Goal: Task Accomplishment & Management: Manage account settings

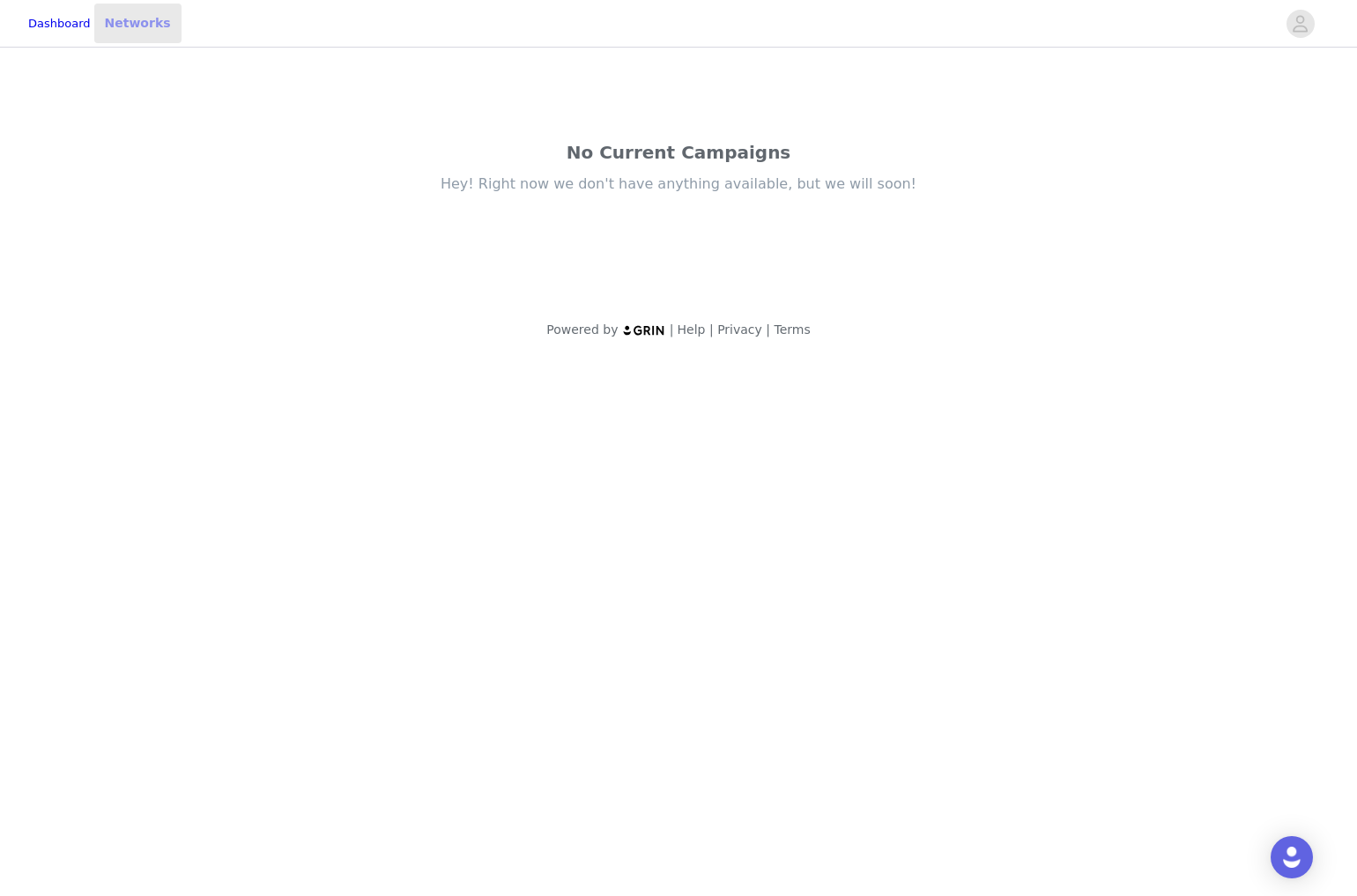
click at [164, 22] on link "Networks" at bounding box center [138, 23] width 88 height 40
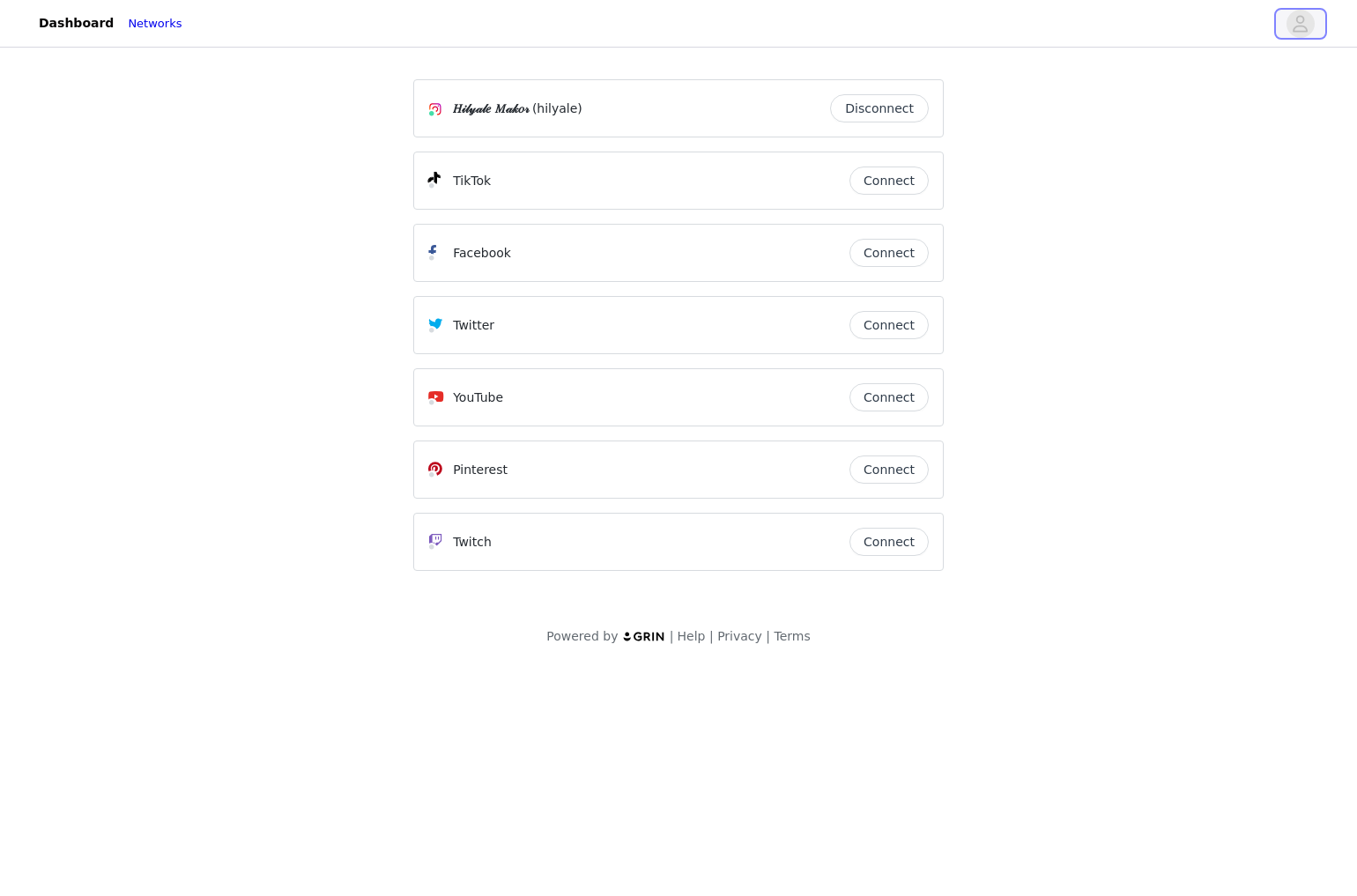
click at [1297, 23] on icon "avatar" at bounding box center [1300, 24] width 17 height 28
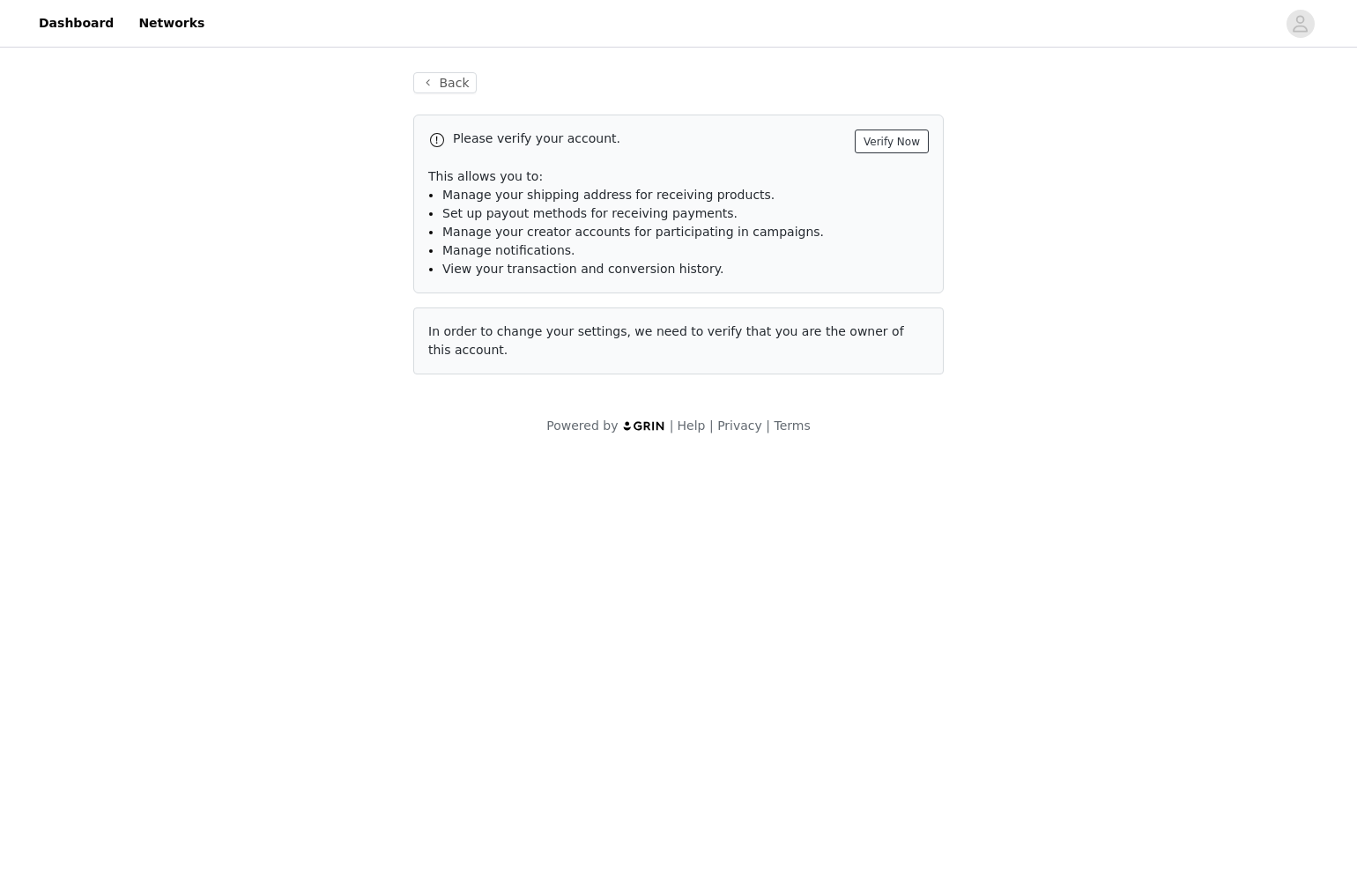
click at [903, 148] on button "Verify Now" at bounding box center [892, 141] width 74 height 24
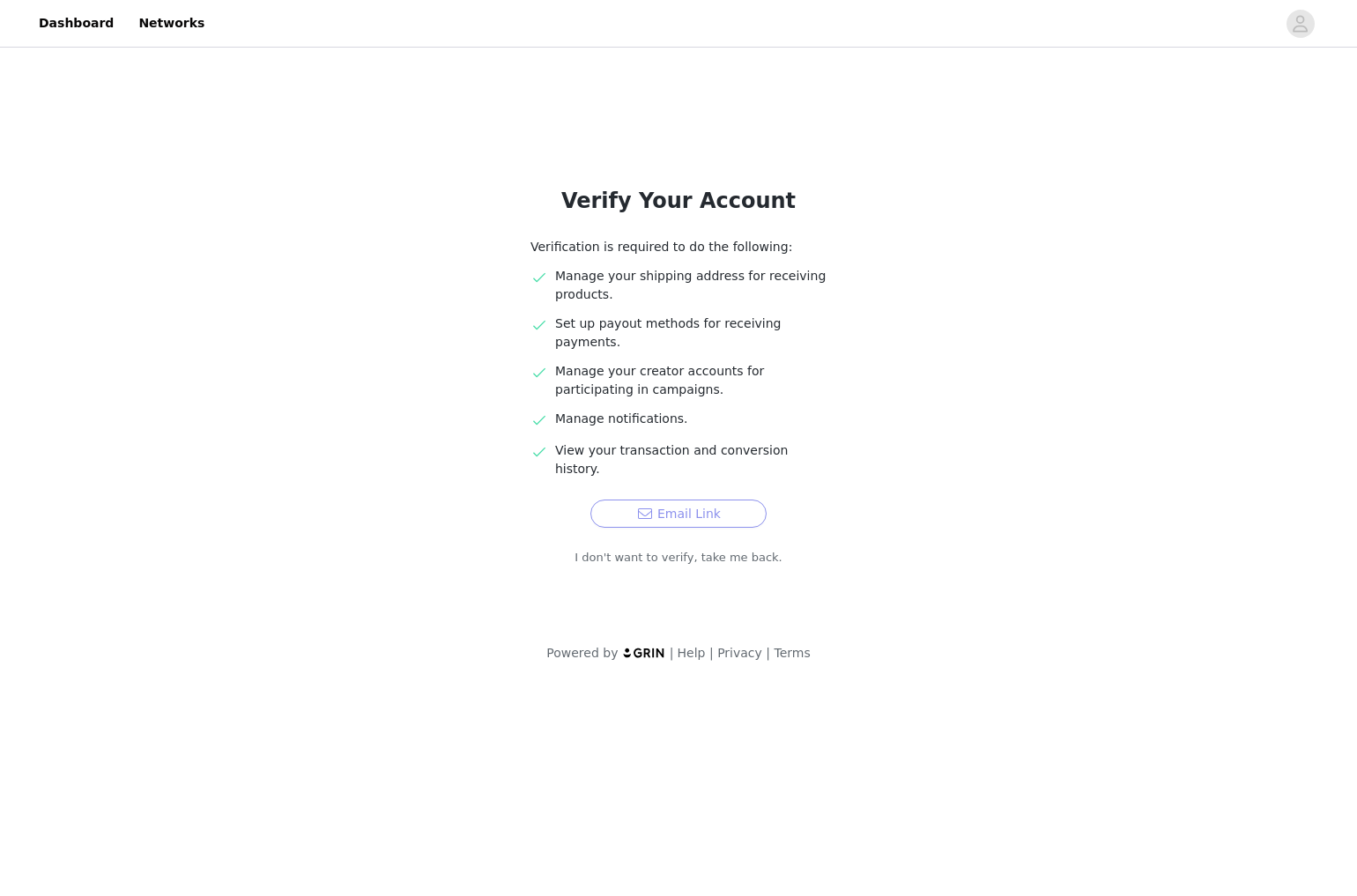
click at [686, 499] on button "Email Link" at bounding box center [678, 513] width 176 height 28
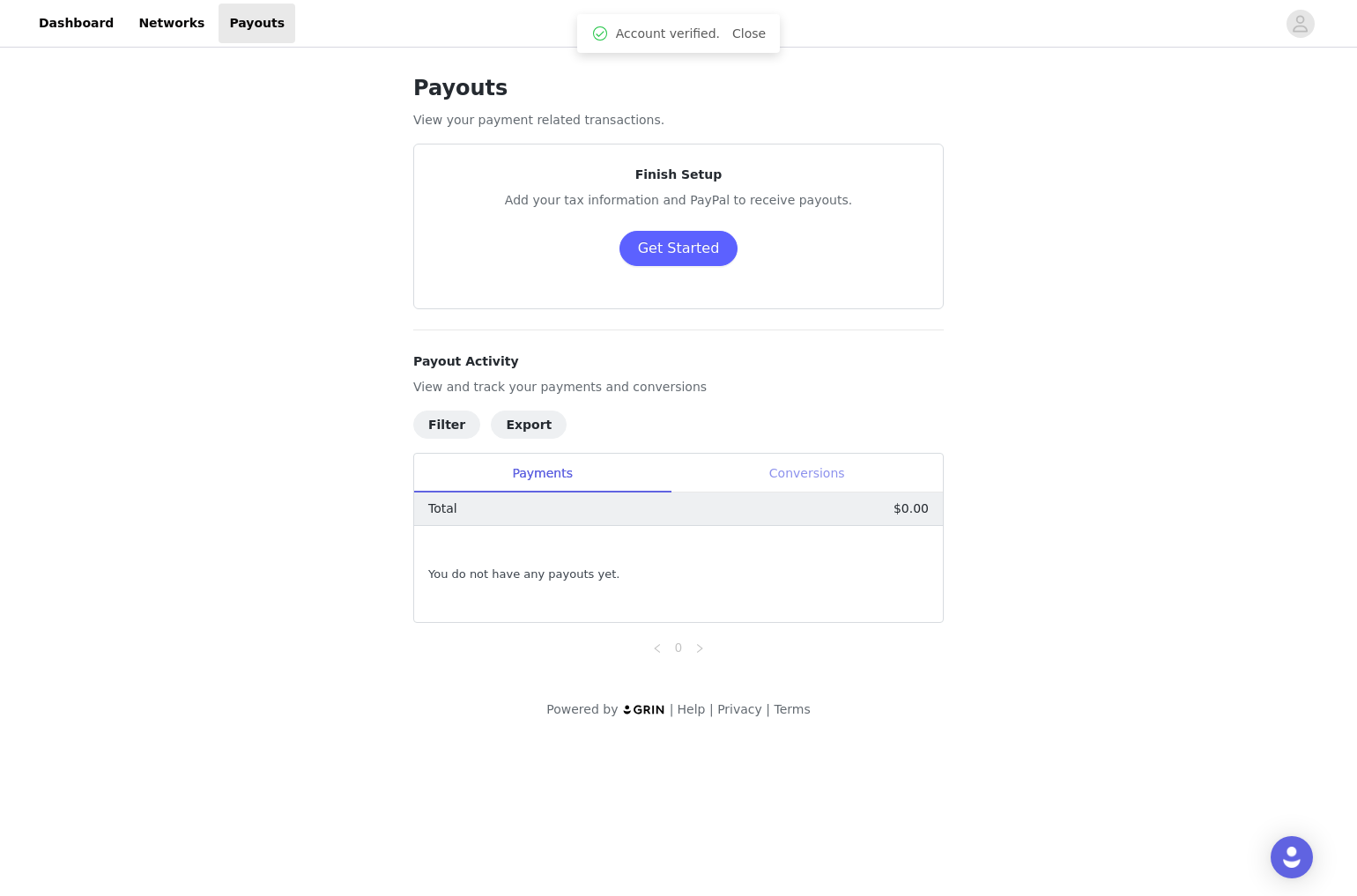
click at [795, 472] on div "Conversions" at bounding box center [807, 473] width 272 height 40
click at [676, 250] on button "Get Started" at bounding box center [679, 248] width 119 height 35
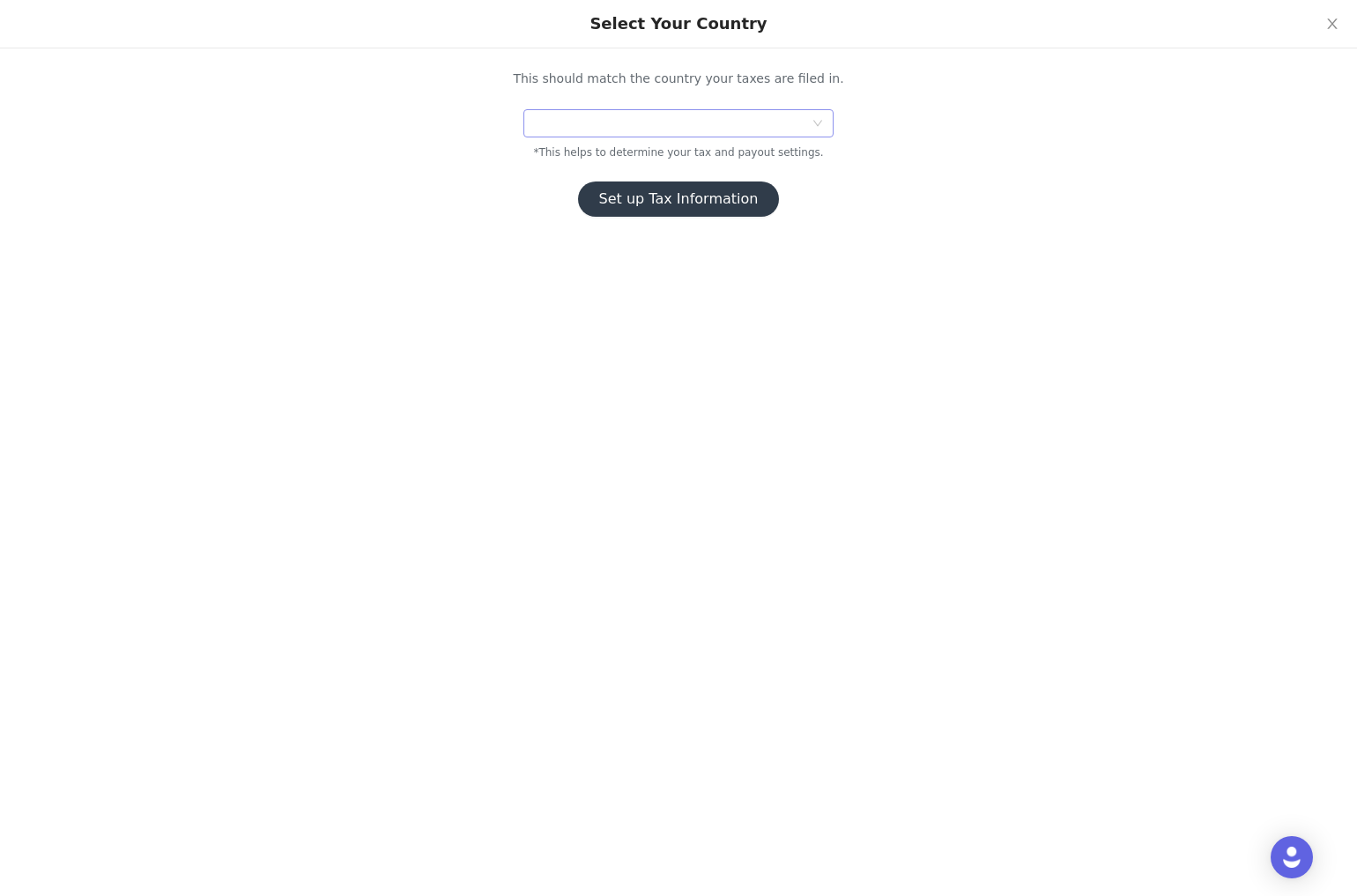
click at [741, 124] on div at bounding box center [673, 124] width 278 height 27
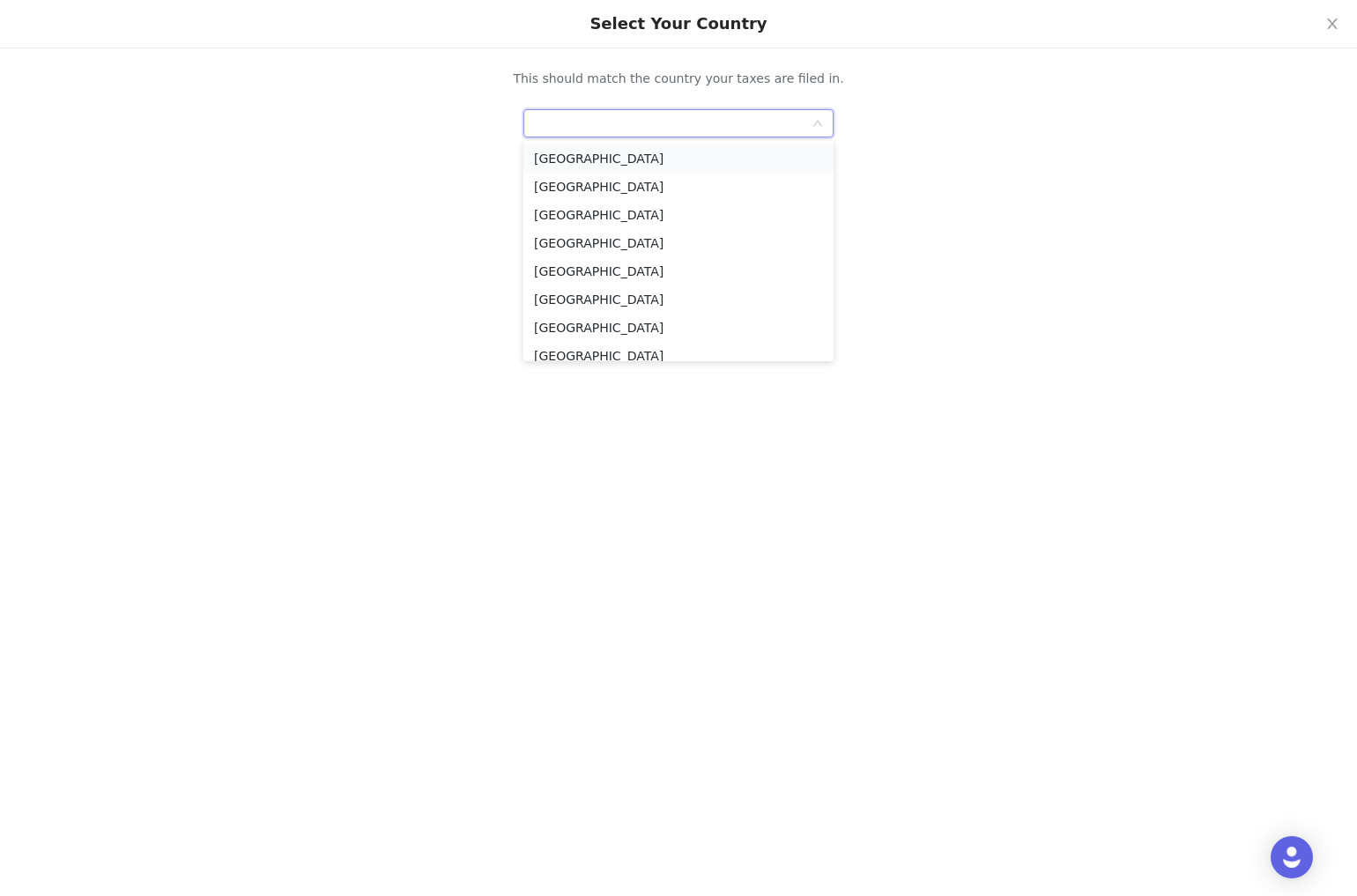
click at [749, 153] on li "[GEOGRAPHIC_DATA]" at bounding box center [678, 159] width 310 height 28
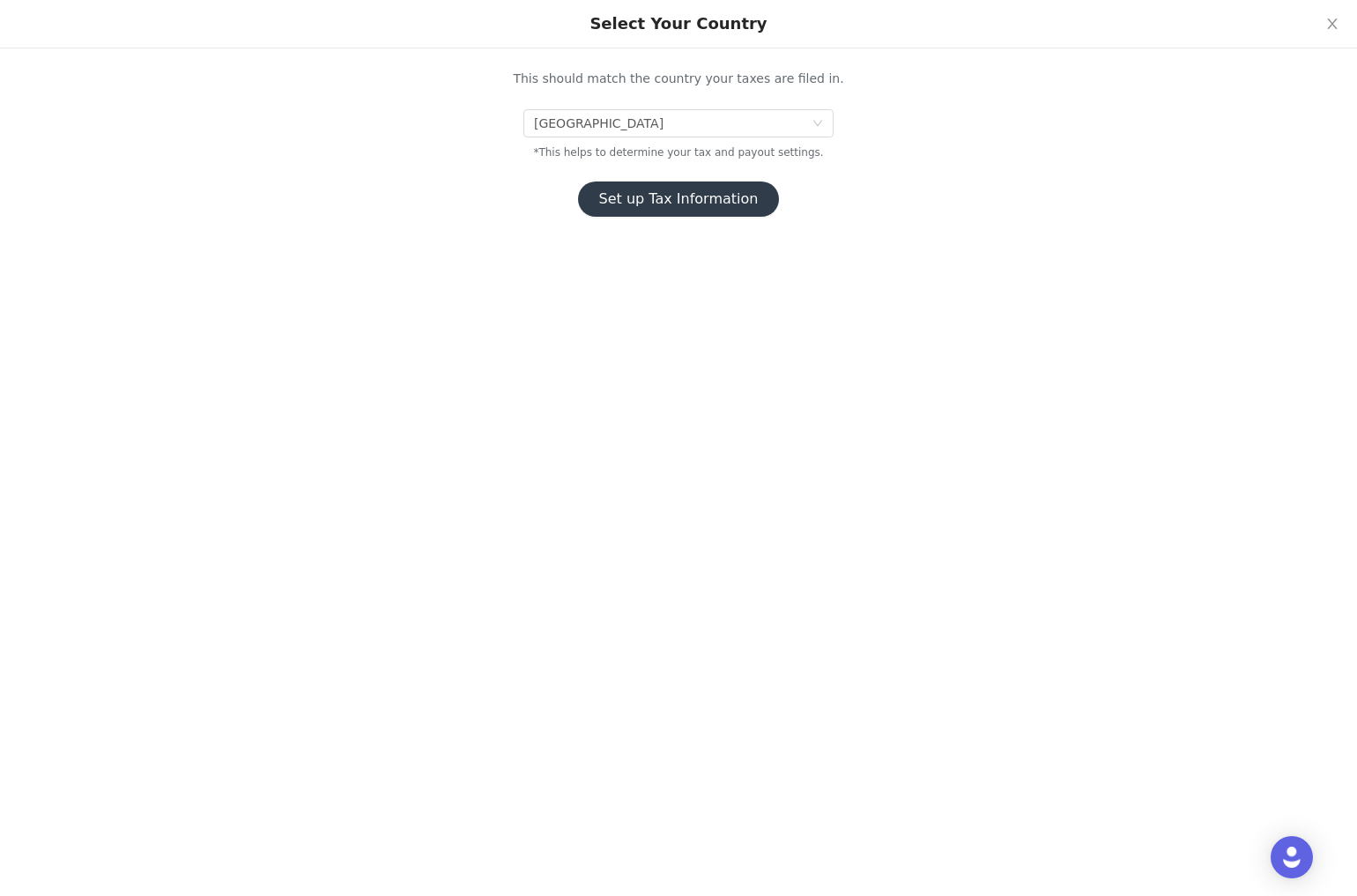
click at [740, 201] on button "Set up Tax Information" at bounding box center [679, 199] width 202 height 35
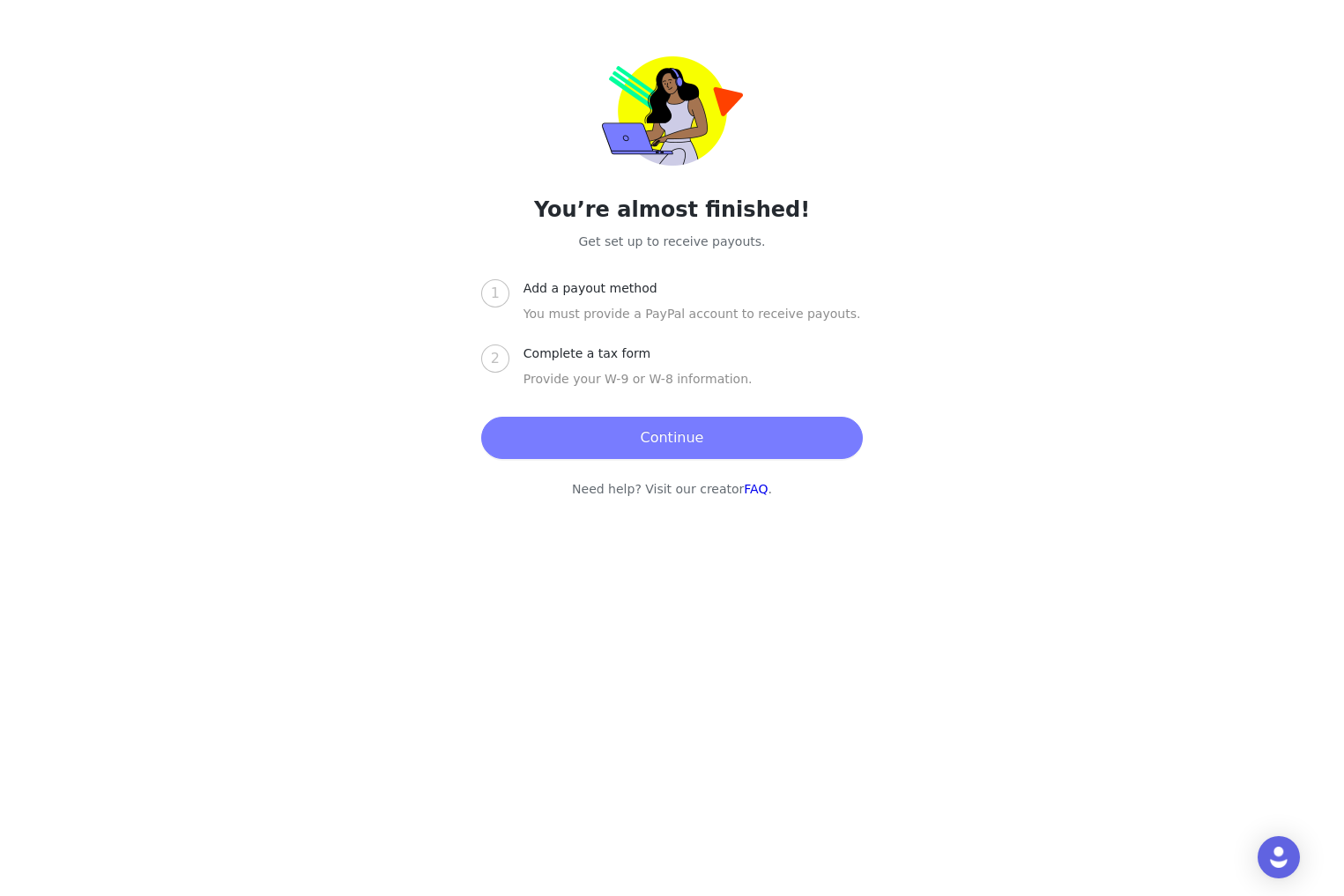
drag, startPoint x: 483, startPoint y: 291, endPoint x: 500, endPoint y: 289, distance: 17.1
click at [484, 291] on div "1" at bounding box center [495, 293] width 28 height 28
click at [673, 437] on button "Continue" at bounding box center [672, 438] width 382 height 42
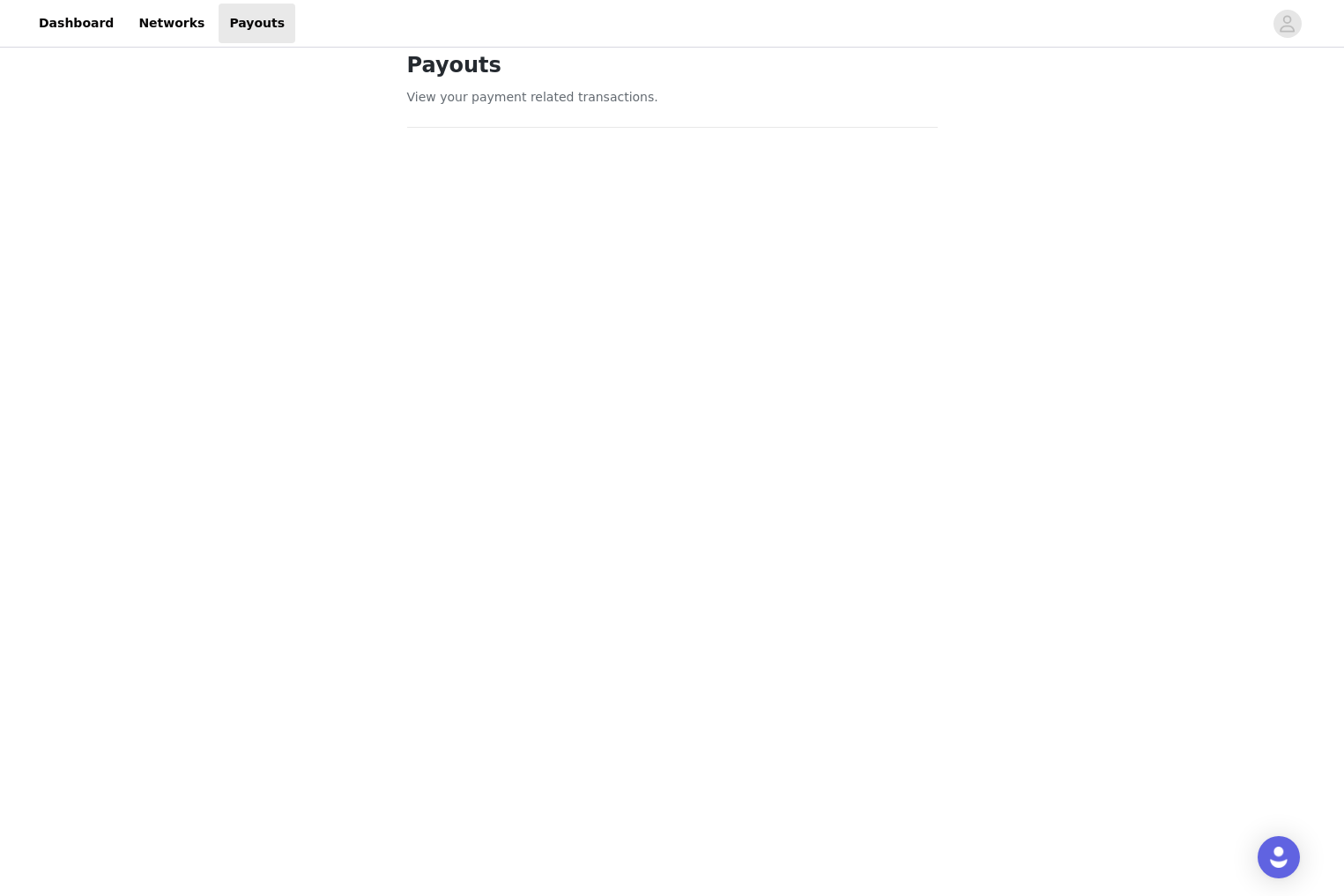
scroll to position [33, 0]
click at [1174, 595] on div "Payouts View your payment related transactions. Payout Activity View and track …" at bounding box center [672, 687] width 1344 height 1336
click at [1024, 707] on div "Payouts View your payment related transactions. Payout Activity View and track …" at bounding box center [672, 702] width 1344 height 1415
click at [1132, 699] on div "Payouts View your payment related transactions. Payout Activity View and track …" at bounding box center [672, 702] width 1344 height 1415
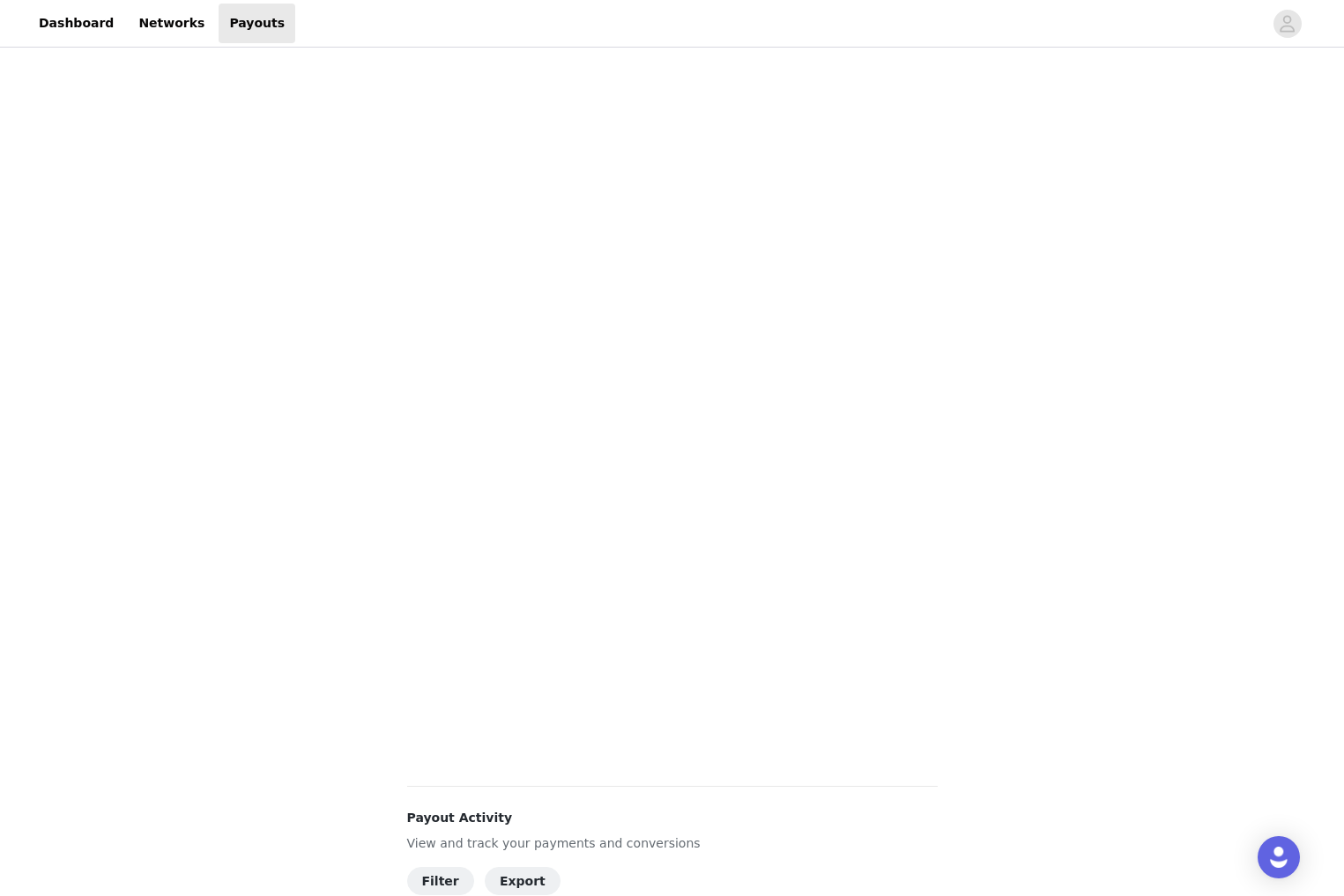
scroll to position [295, 0]
click at [1005, 629] on div "Payouts View your payment related transactions. Payout Activity View and track …" at bounding box center [672, 475] width 1344 height 1437
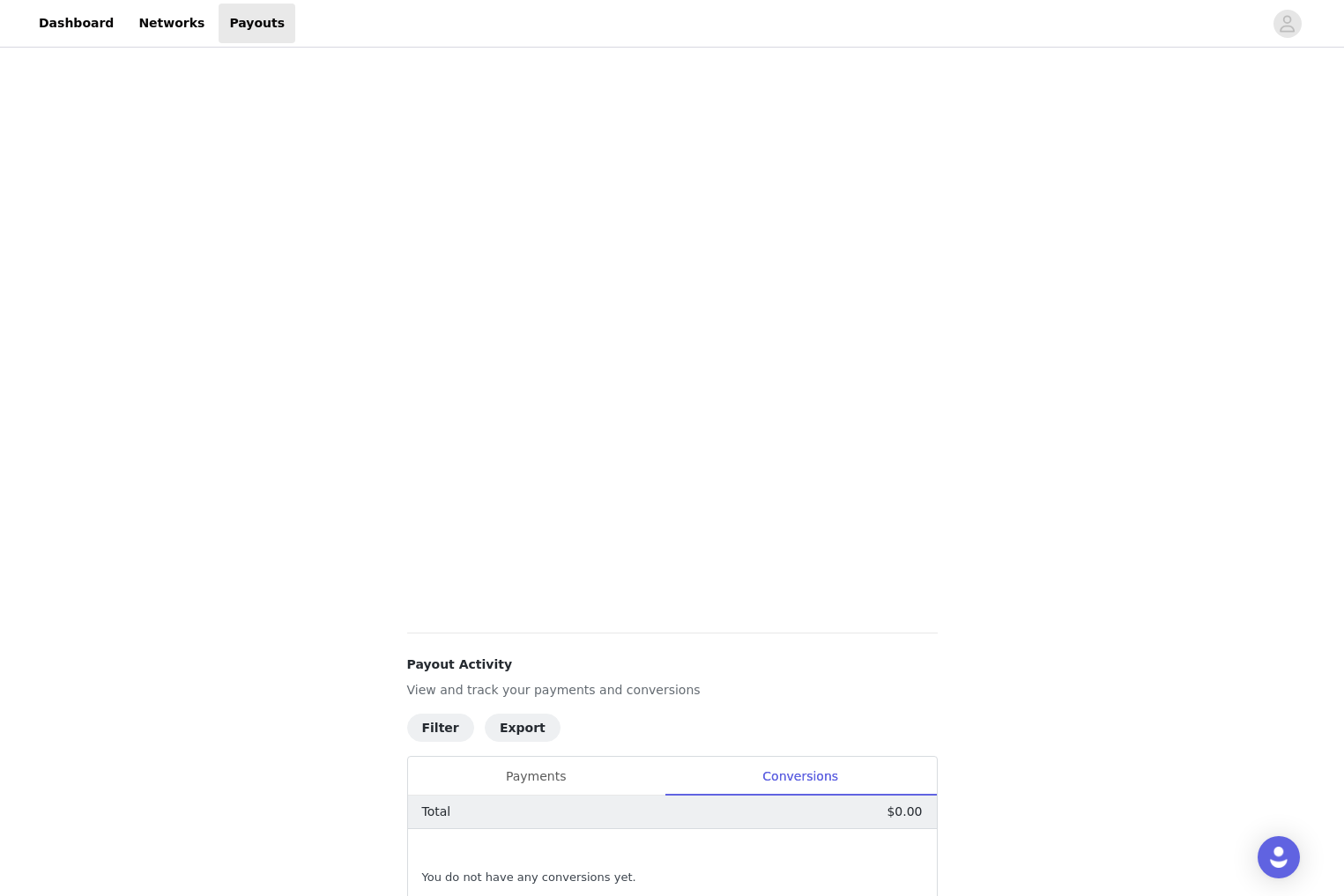
scroll to position [533, 0]
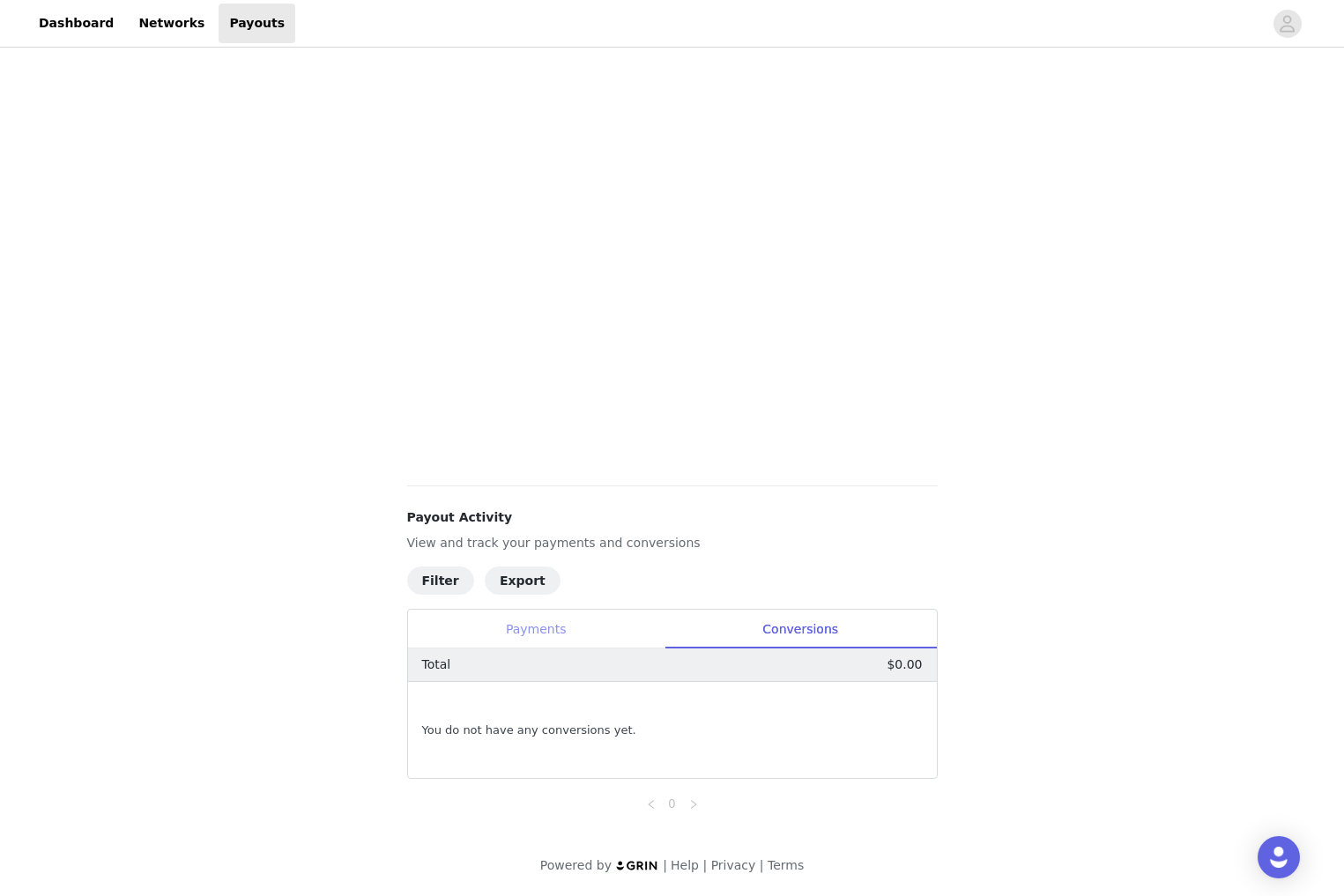
click at [544, 634] on div "Payments" at bounding box center [536, 629] width 256 height 40
click at [855, 633] on div "Conversions" at bounding box center [801, 629] width 272 height 40
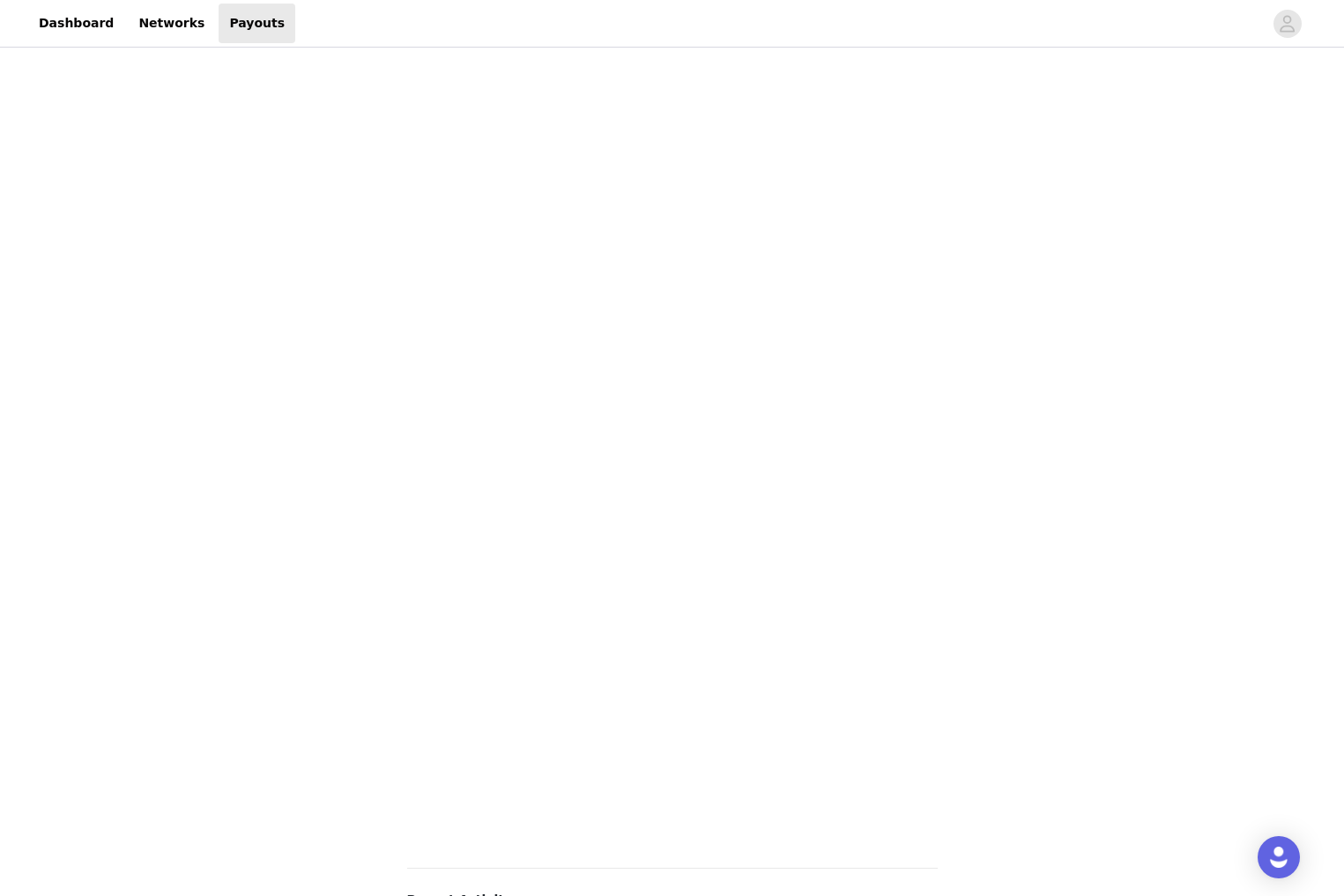
scroll to position [161, 0]
